Goal: Task Accomplishment & Management: Manage account settings

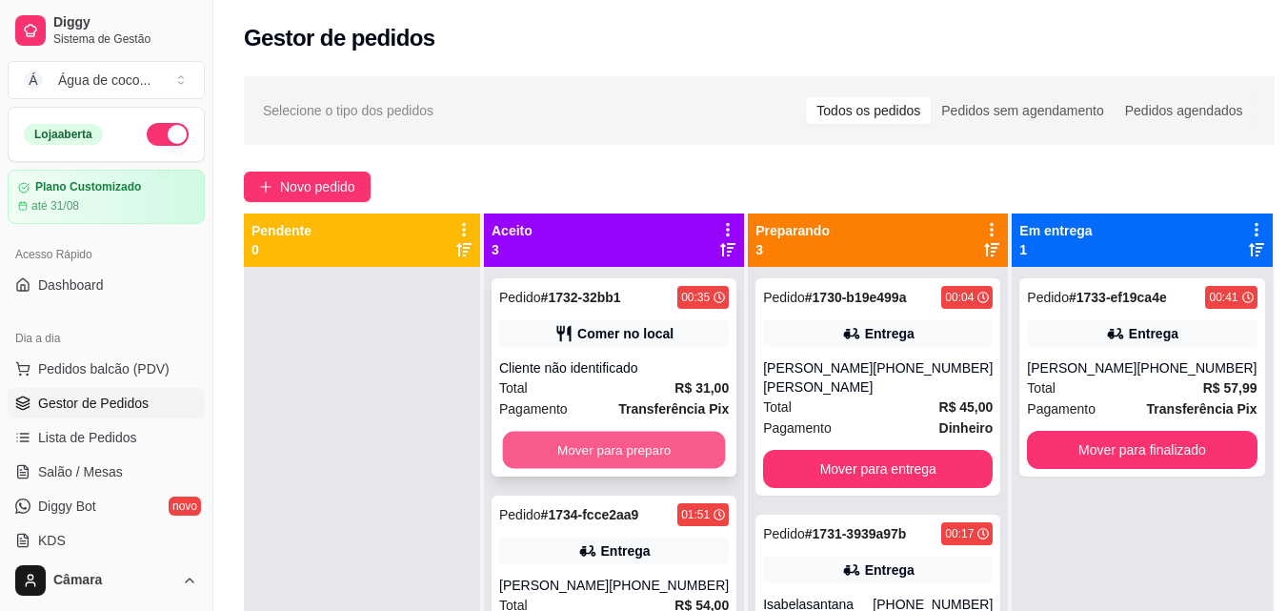
click at [680, 446] on button "Mover para preparo" at bounding box center [614, 449] width 223 height 37
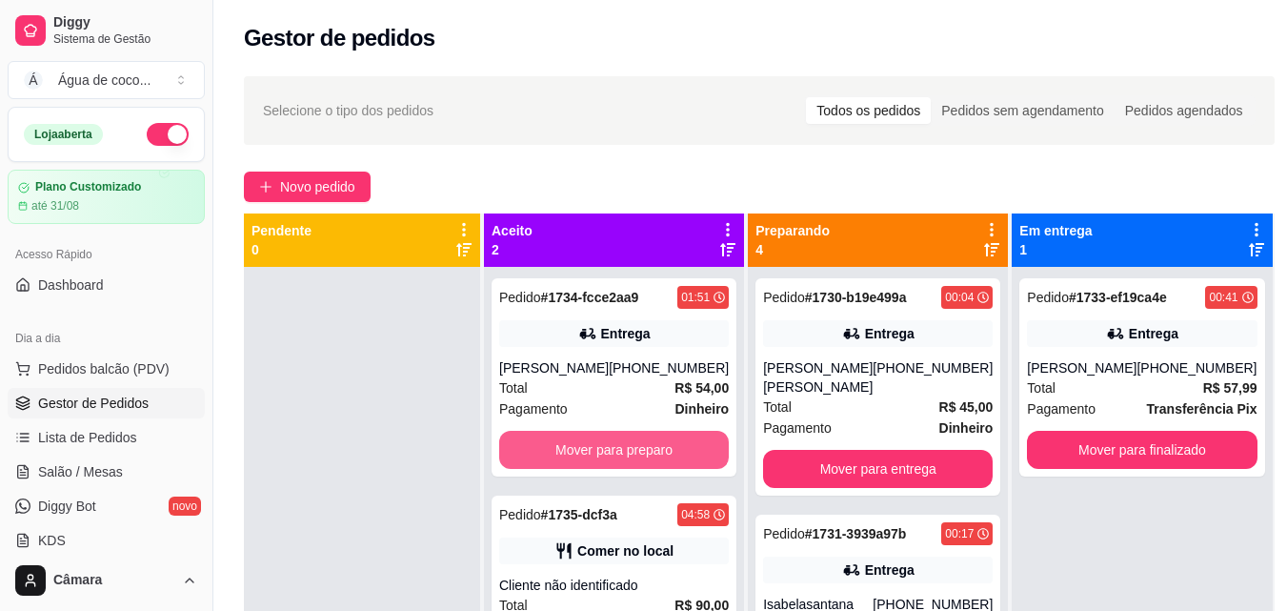
click at [680, 446] on button "Mover para preparo" at bounding box center [614, 450] width 230 height 38
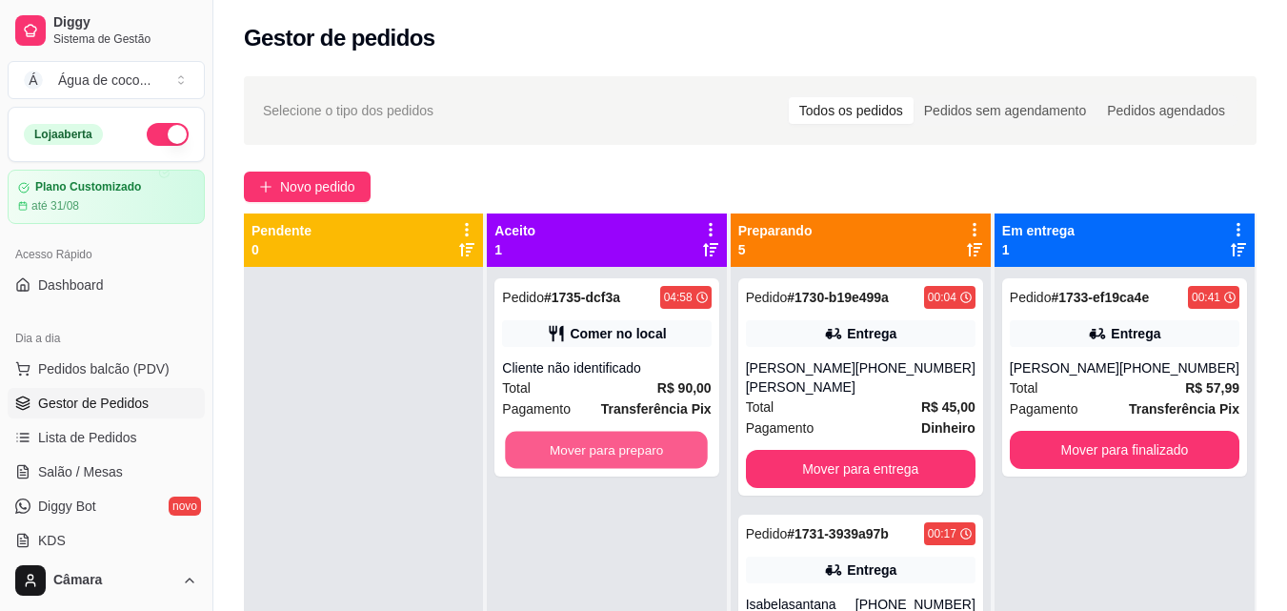
click at [680, 446] on button "Mover para preparo" at bounding box center [607, 449] width 203 height 37
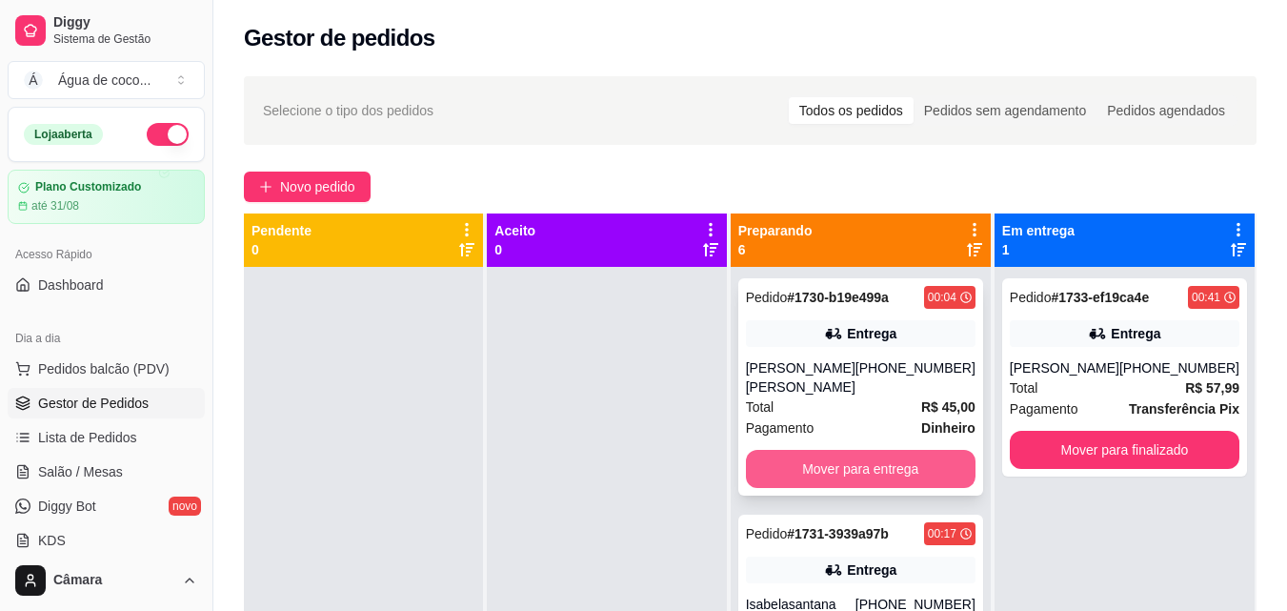
click at [909, 461] on button "Mover para entrega" at bounding box center [861, 469] width 230 height 38
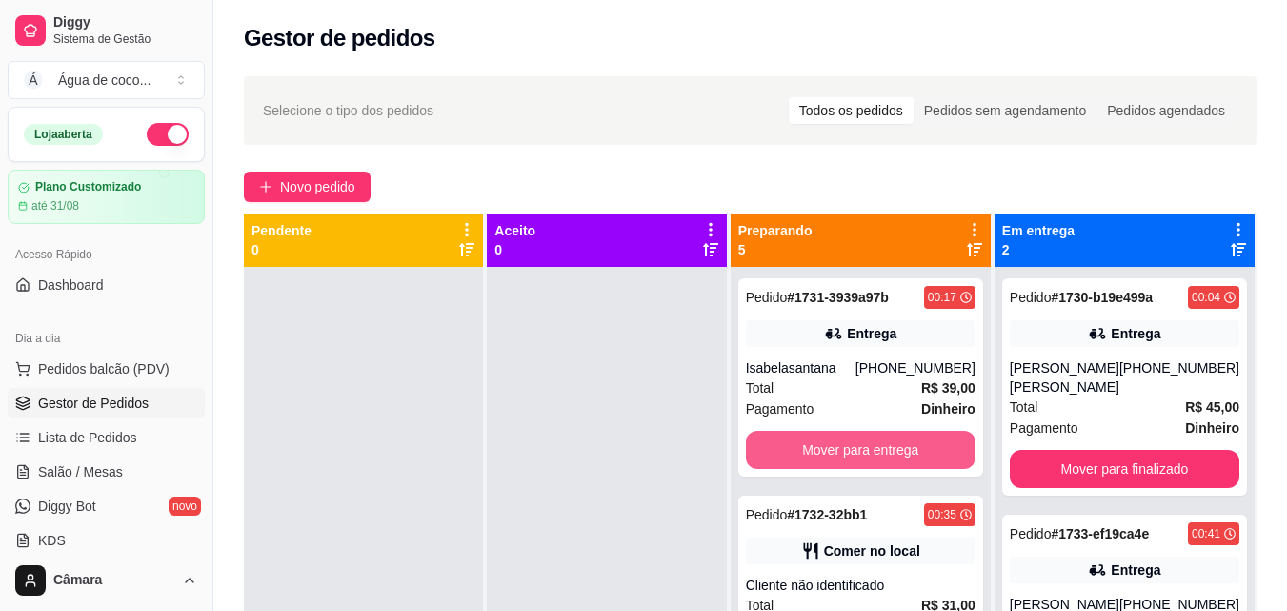
click at [909, 461] on button "Mover para entrega" at bounding box center [861, 450] width 230 height 38
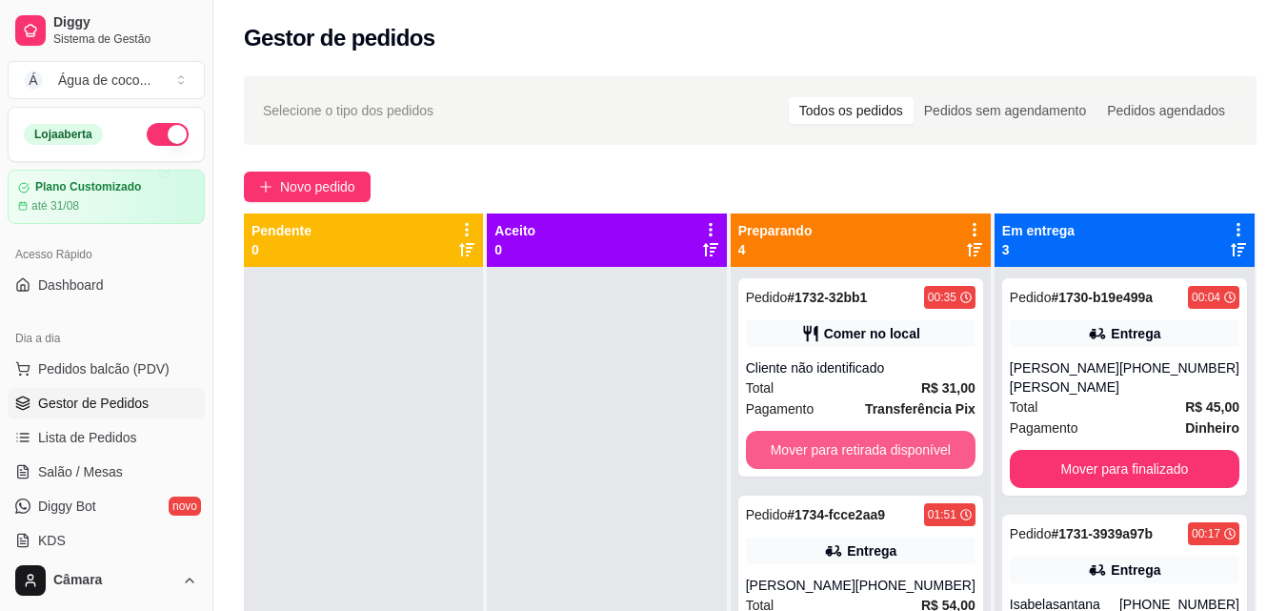
click at [909, 461] on button "Mover para retirada disponível" at bounding box center [861, 450] width 230 height 38
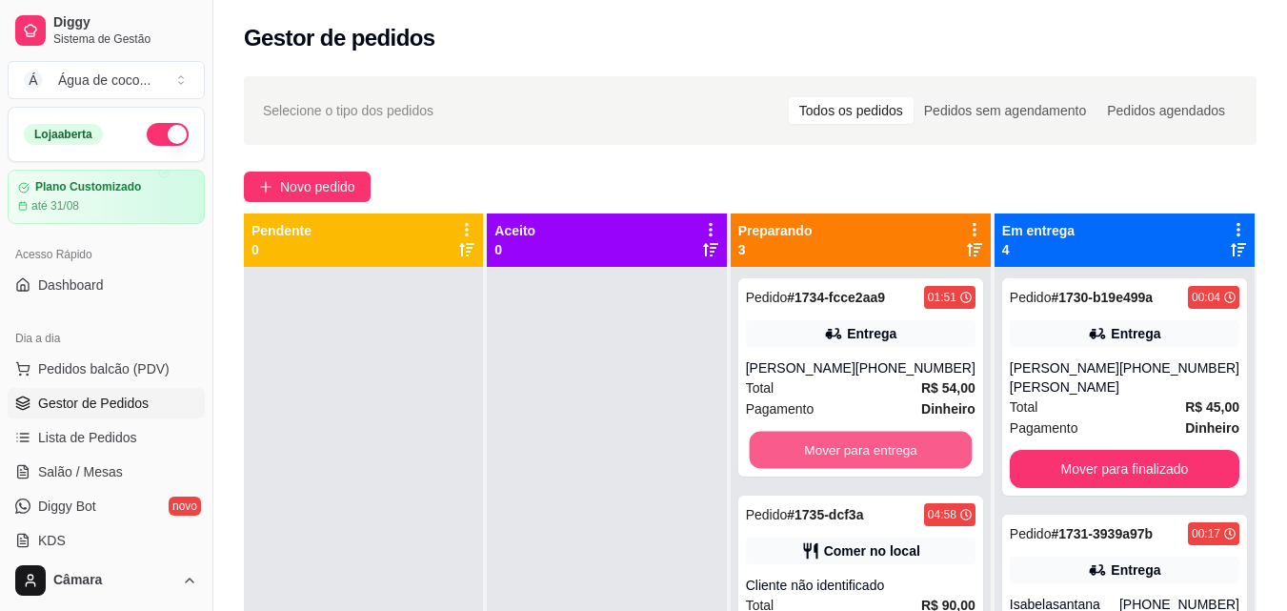
click at [909, 461] on button "Mover para entrega" at bounding box center [860, 449] width 223 height 37
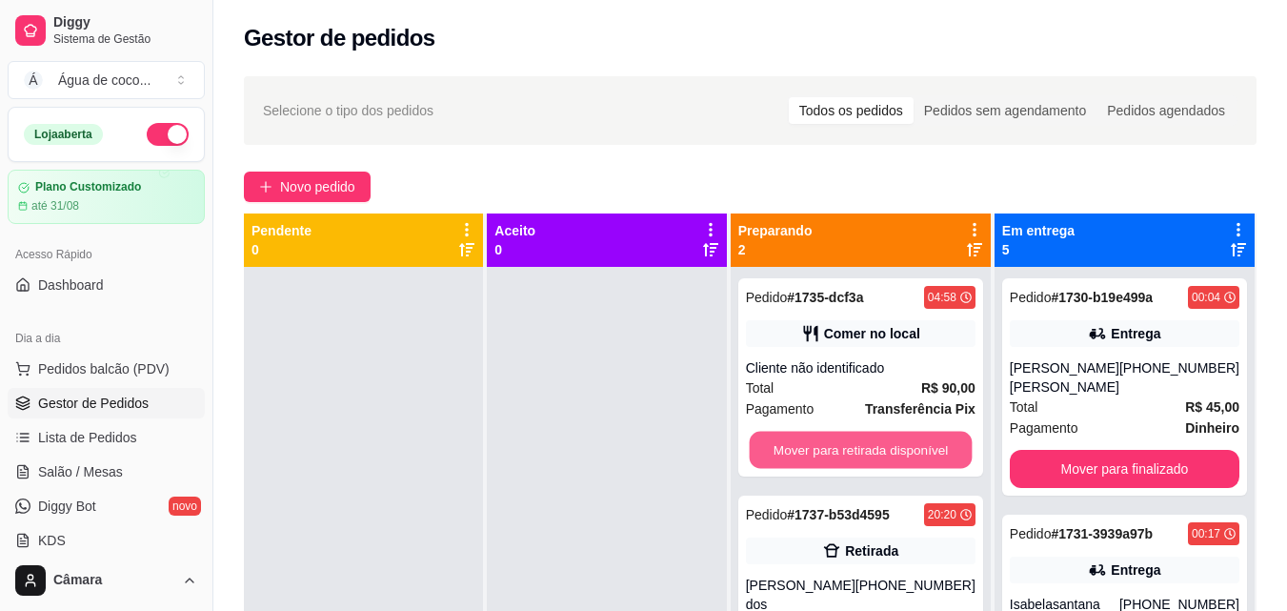
click at [909, 461] on button "Mover para retirada disponível" at bounding box center [860, 449] width 223 height 37
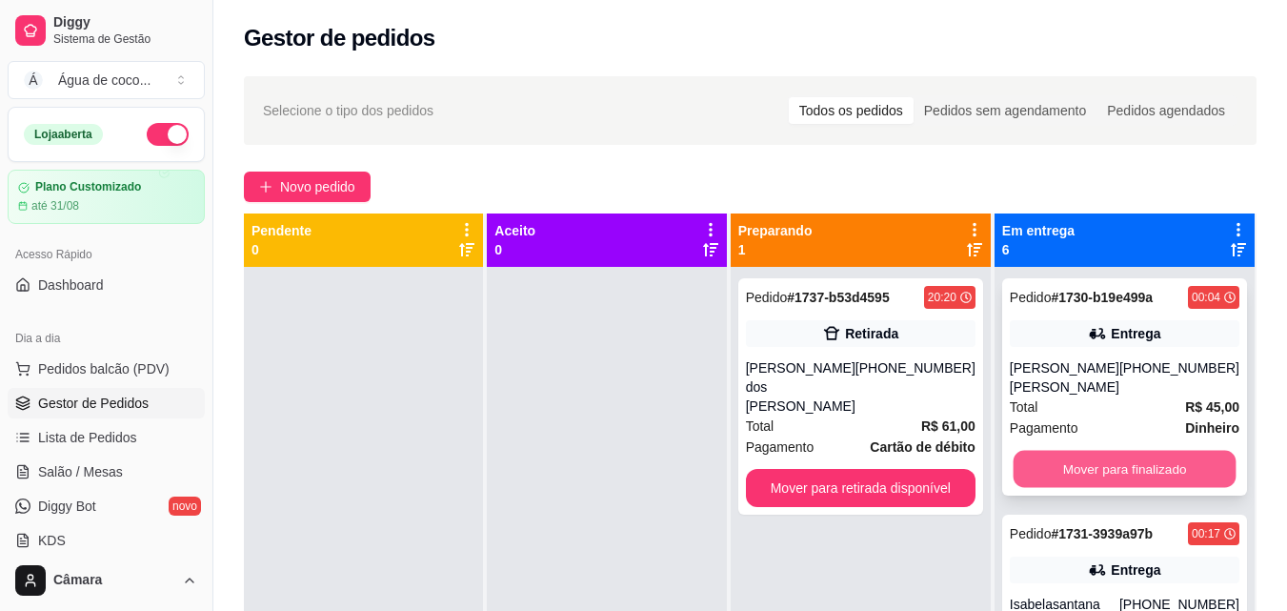
click at [1134, 451] on button "Mover para finalizado" at bounding box center [1123, 469] width 223 height 37
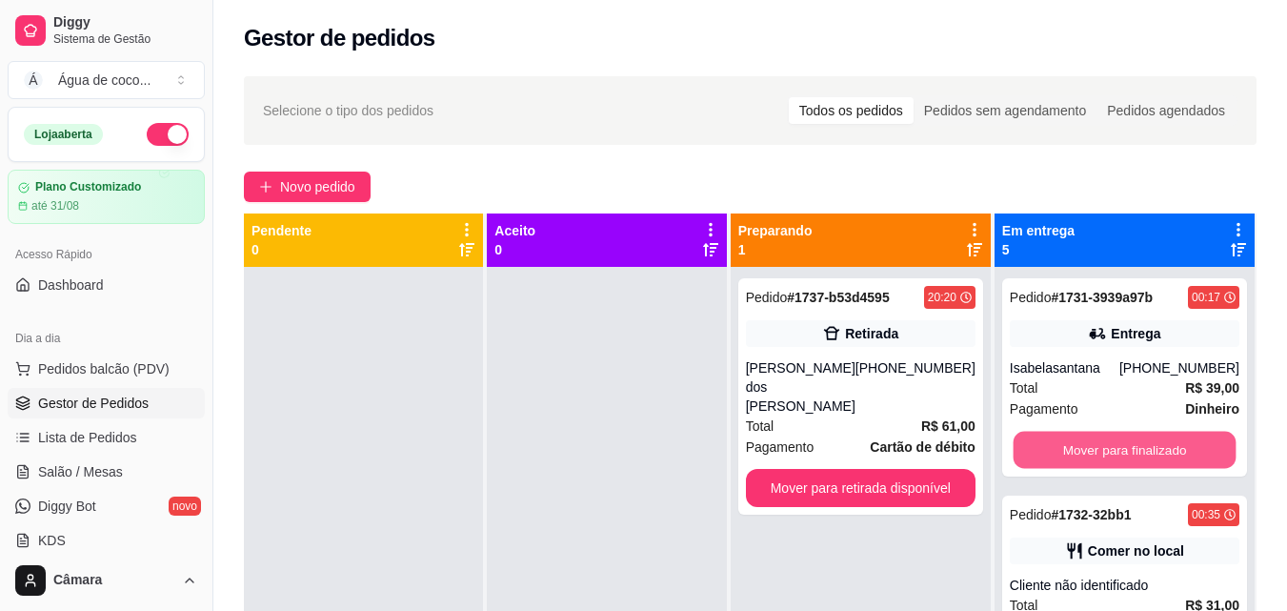
click at [1134, 441] on button "Mover para finalizado" at bounding box center [1123, 449] width 223 height 37
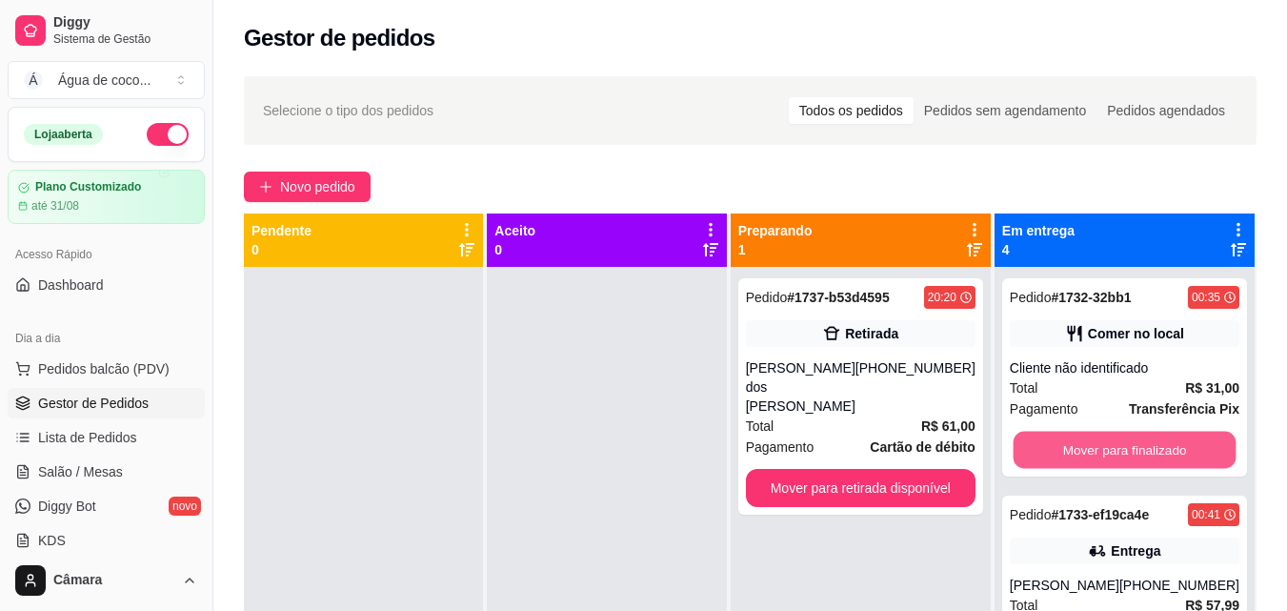
click at [1134, 441] on button "Mover para finalizado" at bounding box center [1123, 449] width 223 height 37
click at [1134, 441] on button "Mover para finalizado" at bounding box center [1125, 450] width 230 height 38
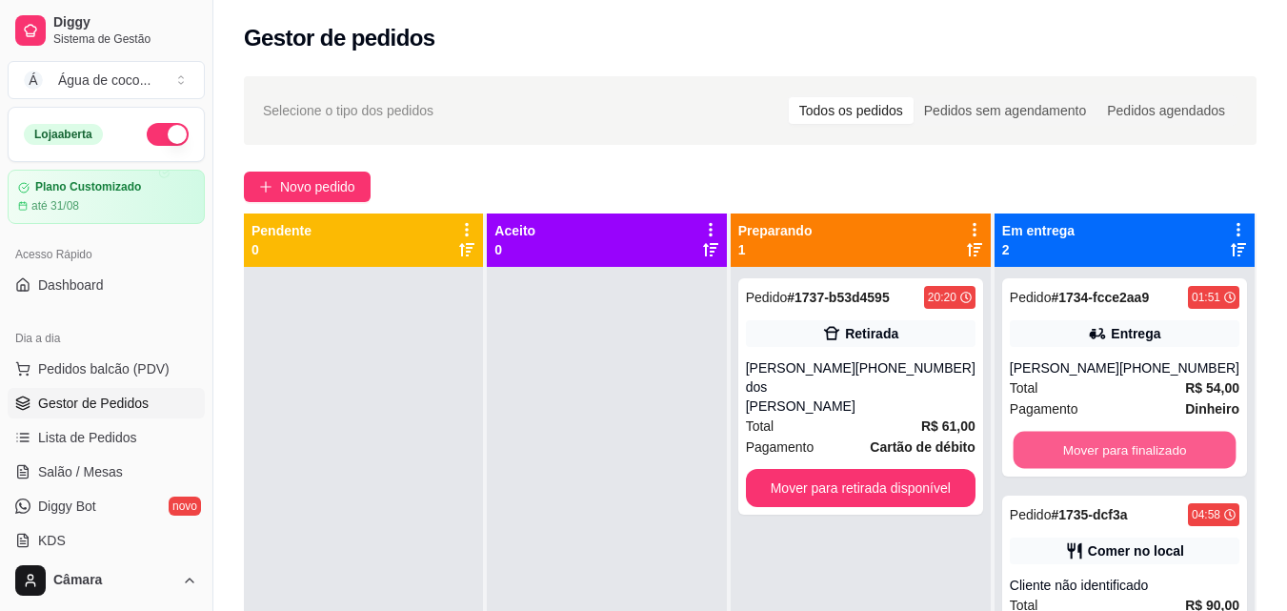
click at [1134, 441] on button "Mover para finalizado" at bounding box center [1123, 449] width 223 height 37
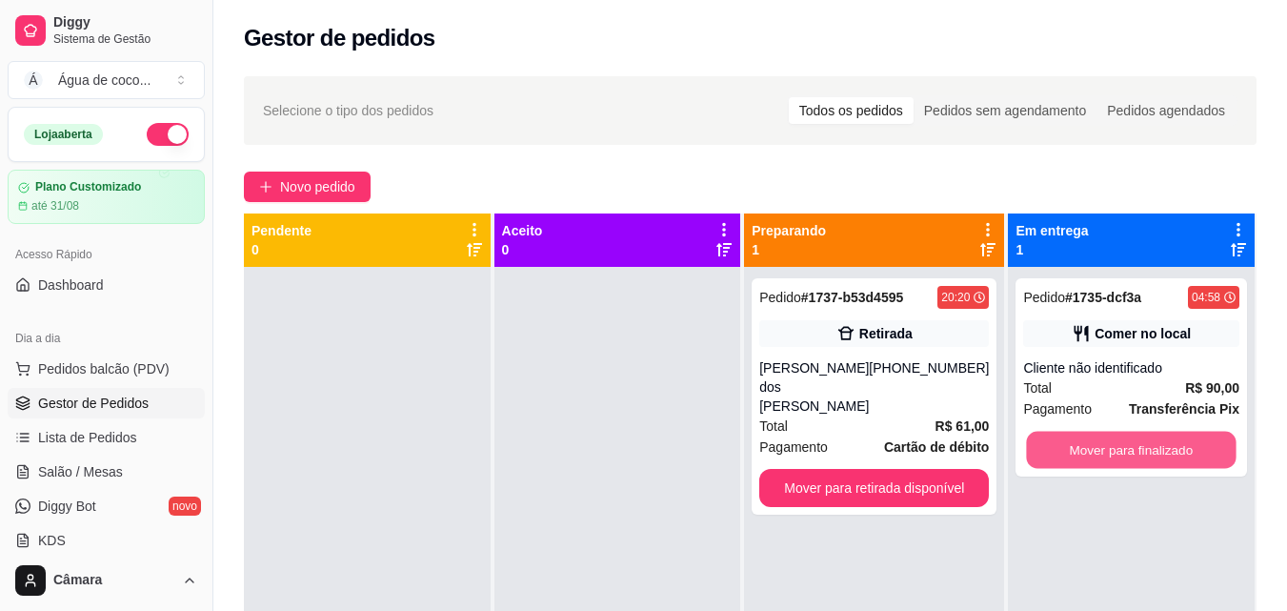
click at [1134, 441] on button "Mover para finalizado" at bounding box center [1132, 449] width 210 height 37
